Goal: Task Accomplishment & Management: Use online tool/utility

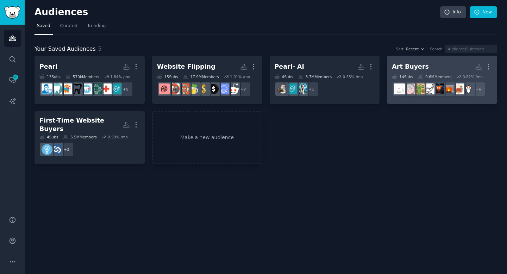
click at [431, 65] on h2 "Art Buyers More" at bounding box center [442, 67] width 100 height 12
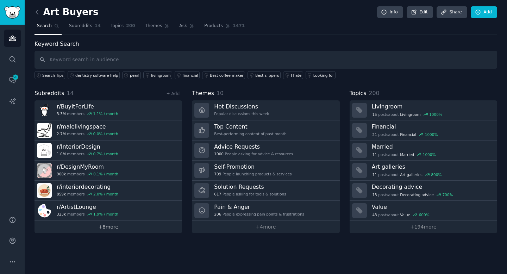
click at [111, 225] on link "+ 8 more" at bounding box center [109, 227] width 148 height 12
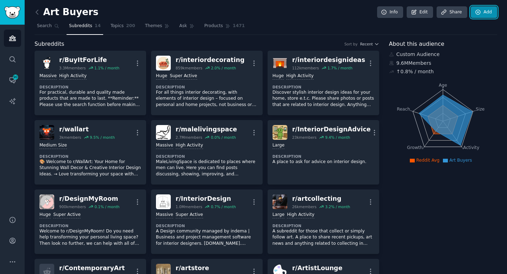
click at [482, 13] on link "Add" at bounding box center [484, 12] width 26 height 12
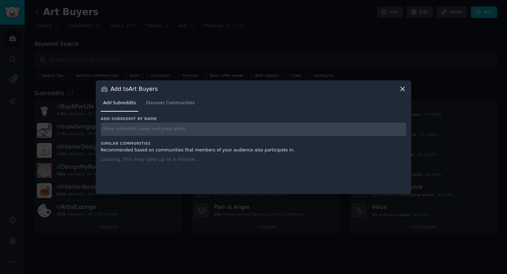
click at [345, 133] on input "text" at bounding box center [254, 130] width 306 height 14
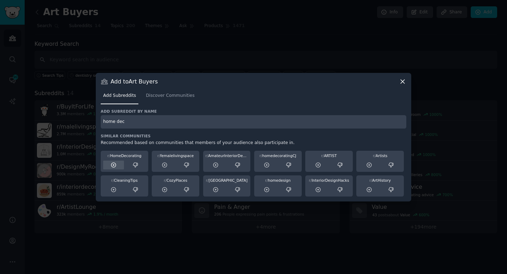
type input "home dec"
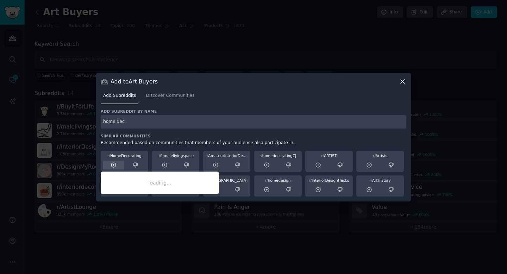
click at [113, 166] on icon at bounding box center [114, 165] width 6 height 6
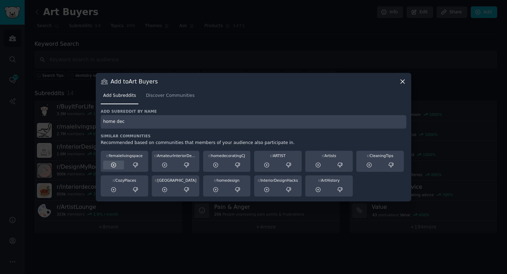
click at [115, 165] on icon at bounding box center [114, 165] width 6 height 6
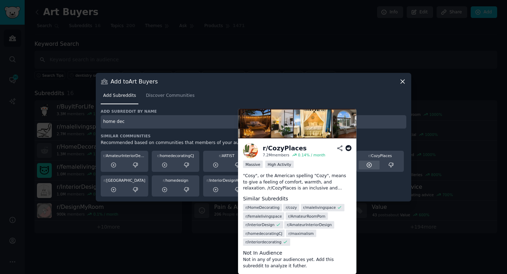
click at [371, 164] on icon at bounding box center [369, 165] width 5 height 5
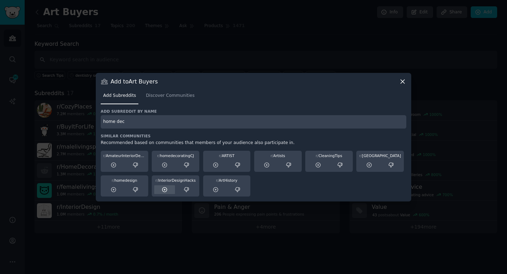
click at [165, 189] on icon at bounding box center [165, 190] width 6 height 6
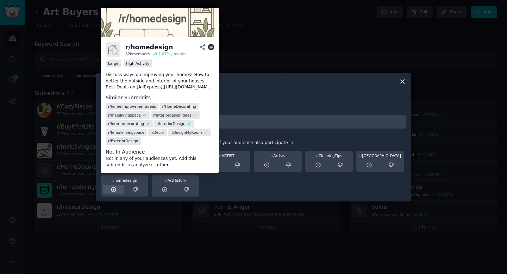
click at [111, 188] on icon at bounding box center [114, 190] width 6 height 6
